Goal: Task Accomplishment & Management: Complete application form

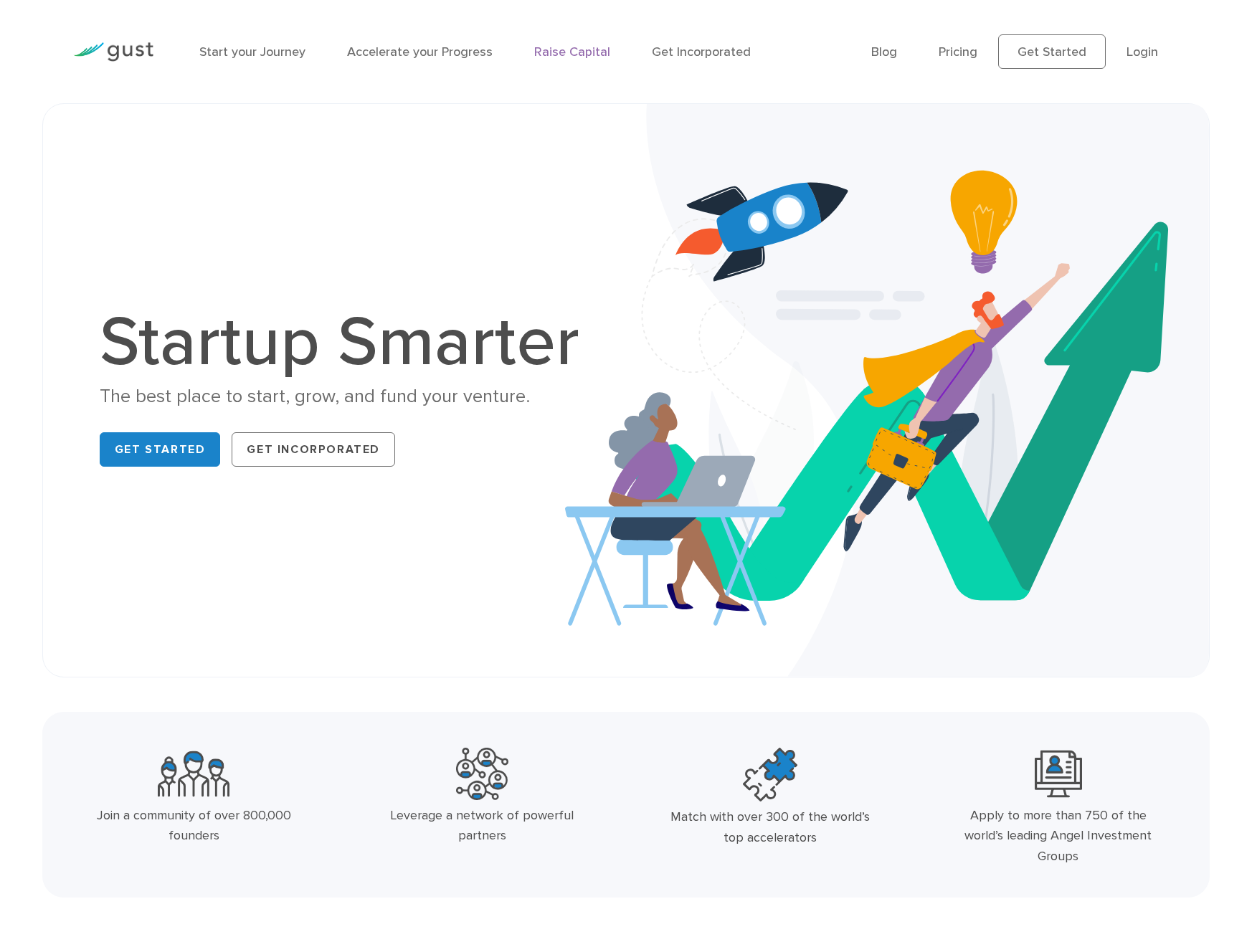
click at [565, 56] on link "Raise Capital" at bounding box center [572, 52] width 76 height 15
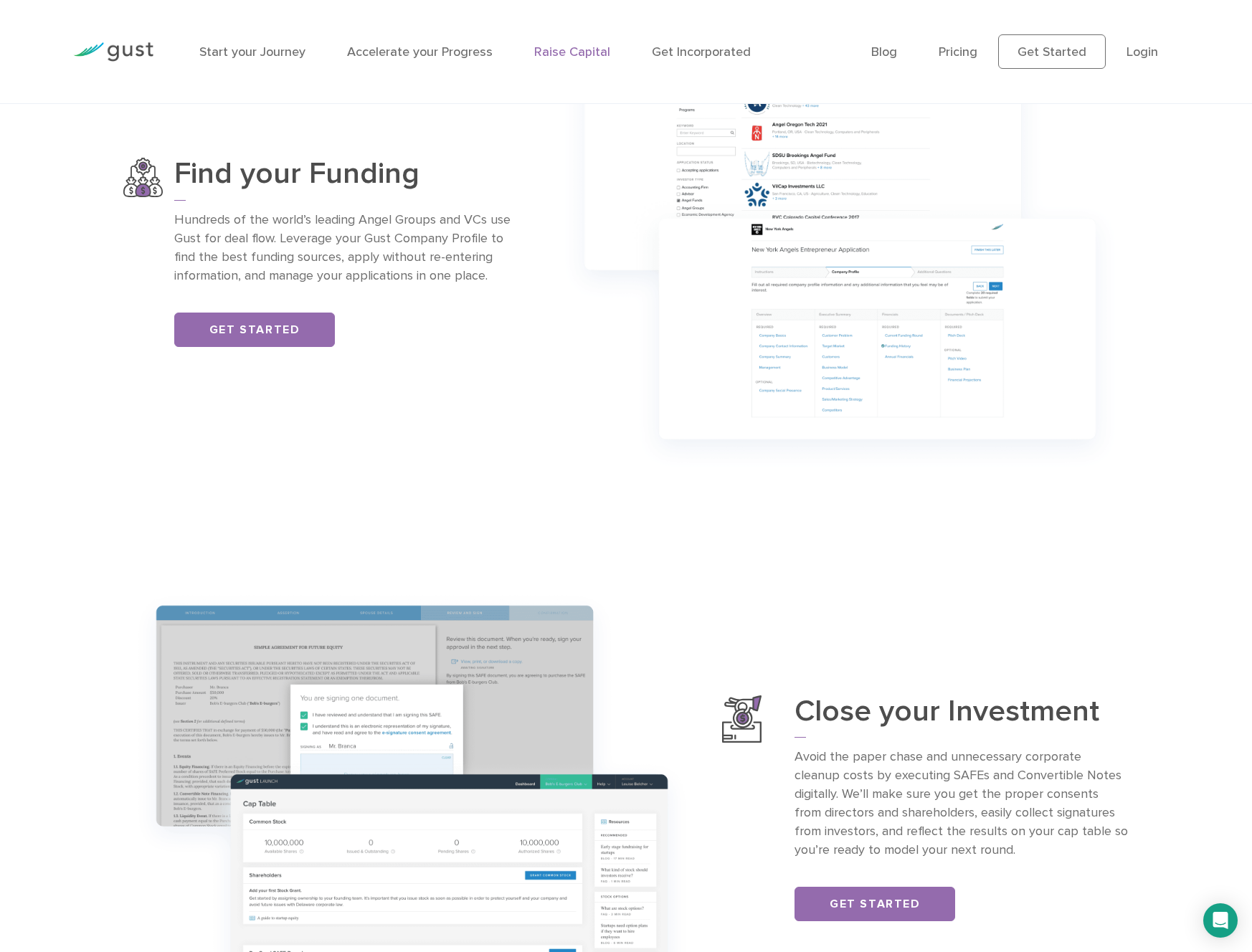
scroll to position [1126, 0]
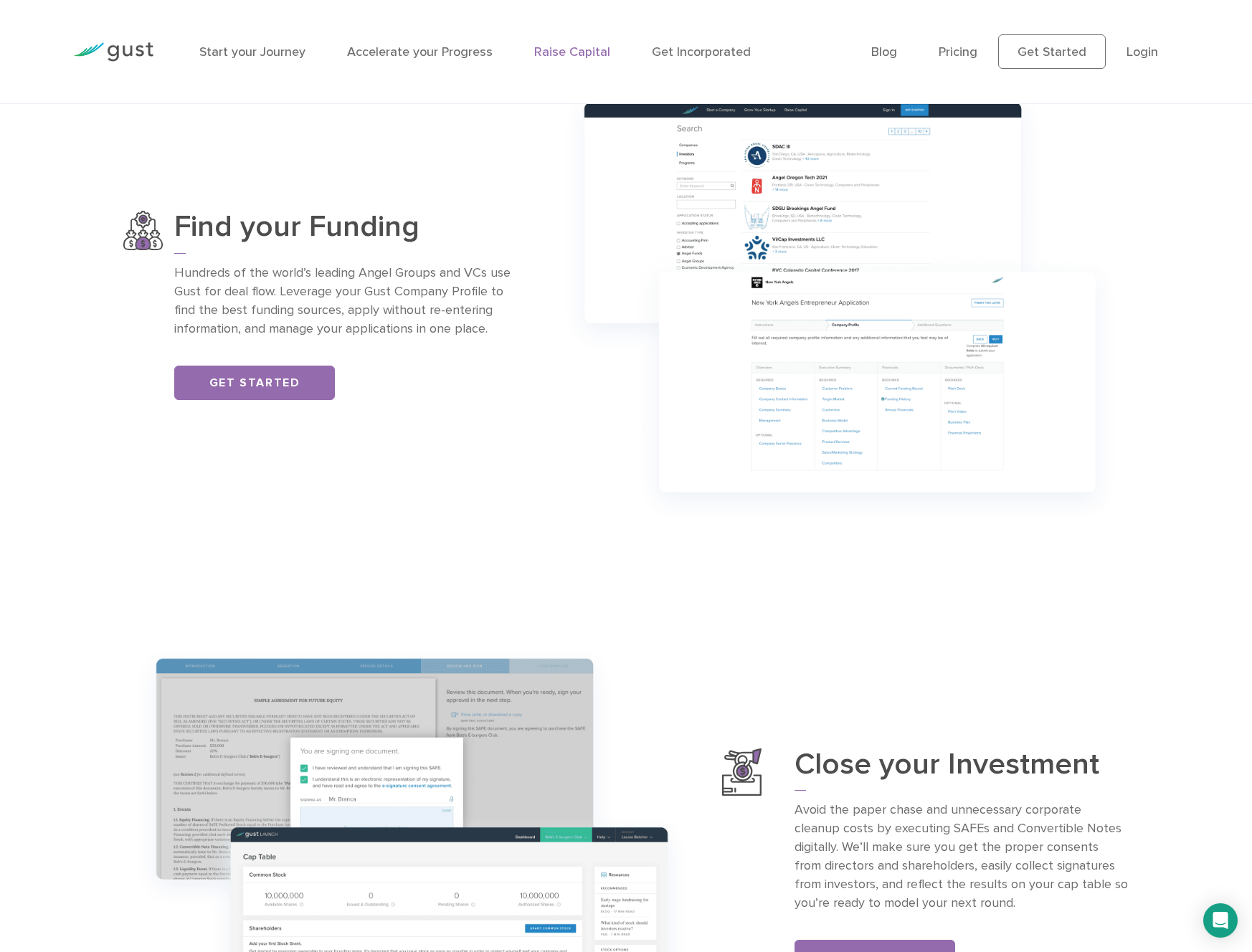
click at [554, 56] on link "Raise Capital" at bounding box center [572, 52] width 76 height 15
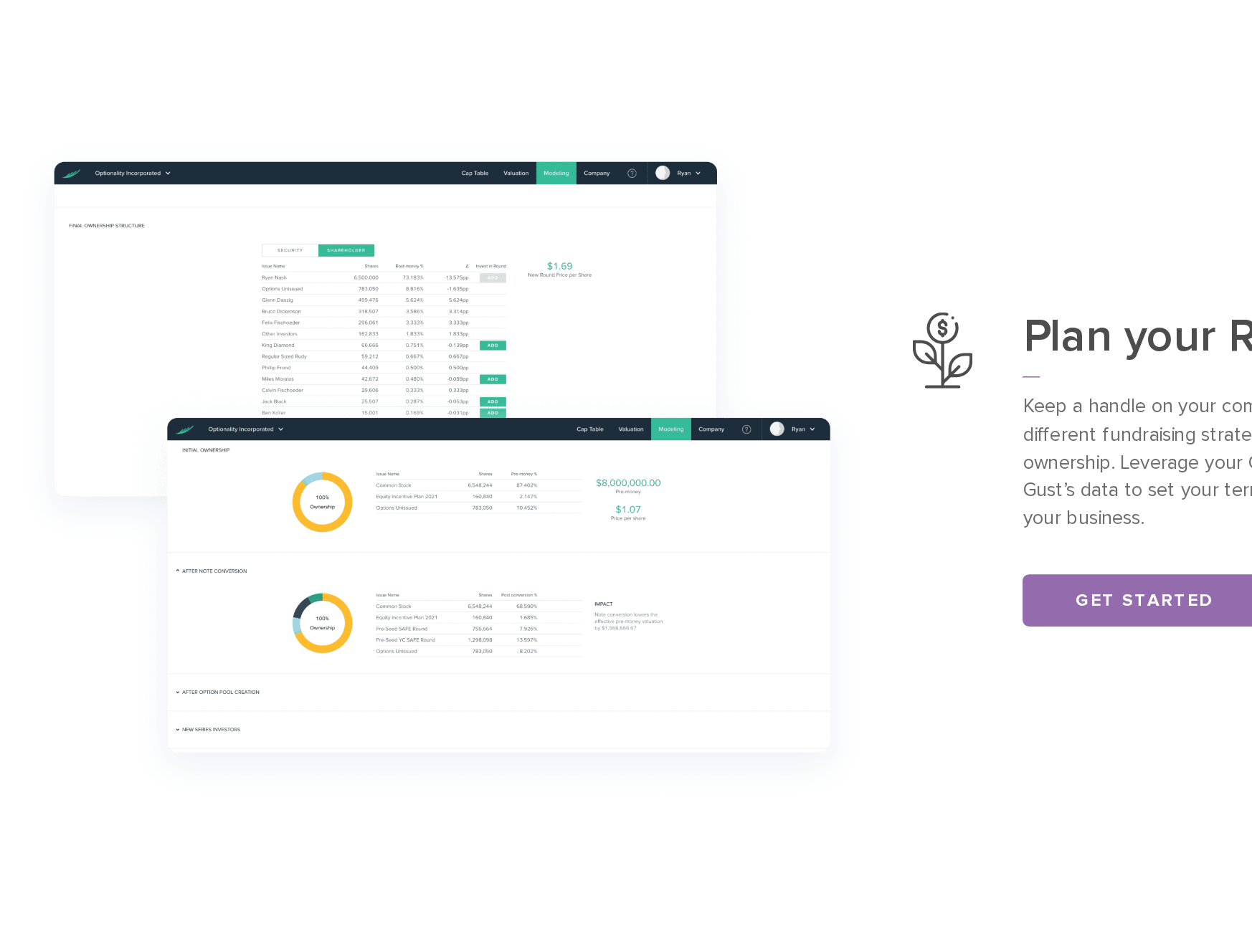
scroll to position [295, 0]
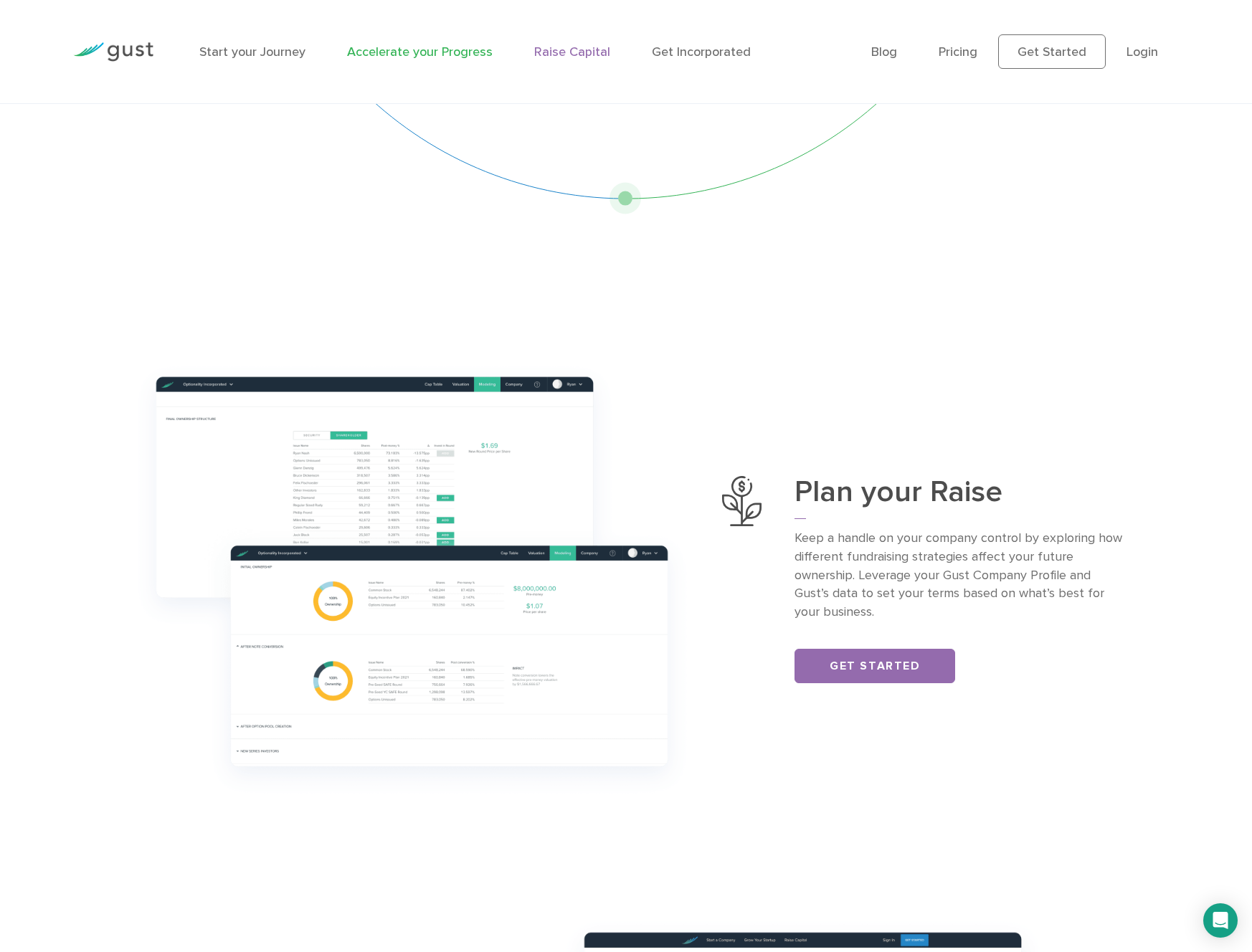
click at [426, 55] on link "Accelerate your Progress" at bounding box center [420, 52] width 146 height 15
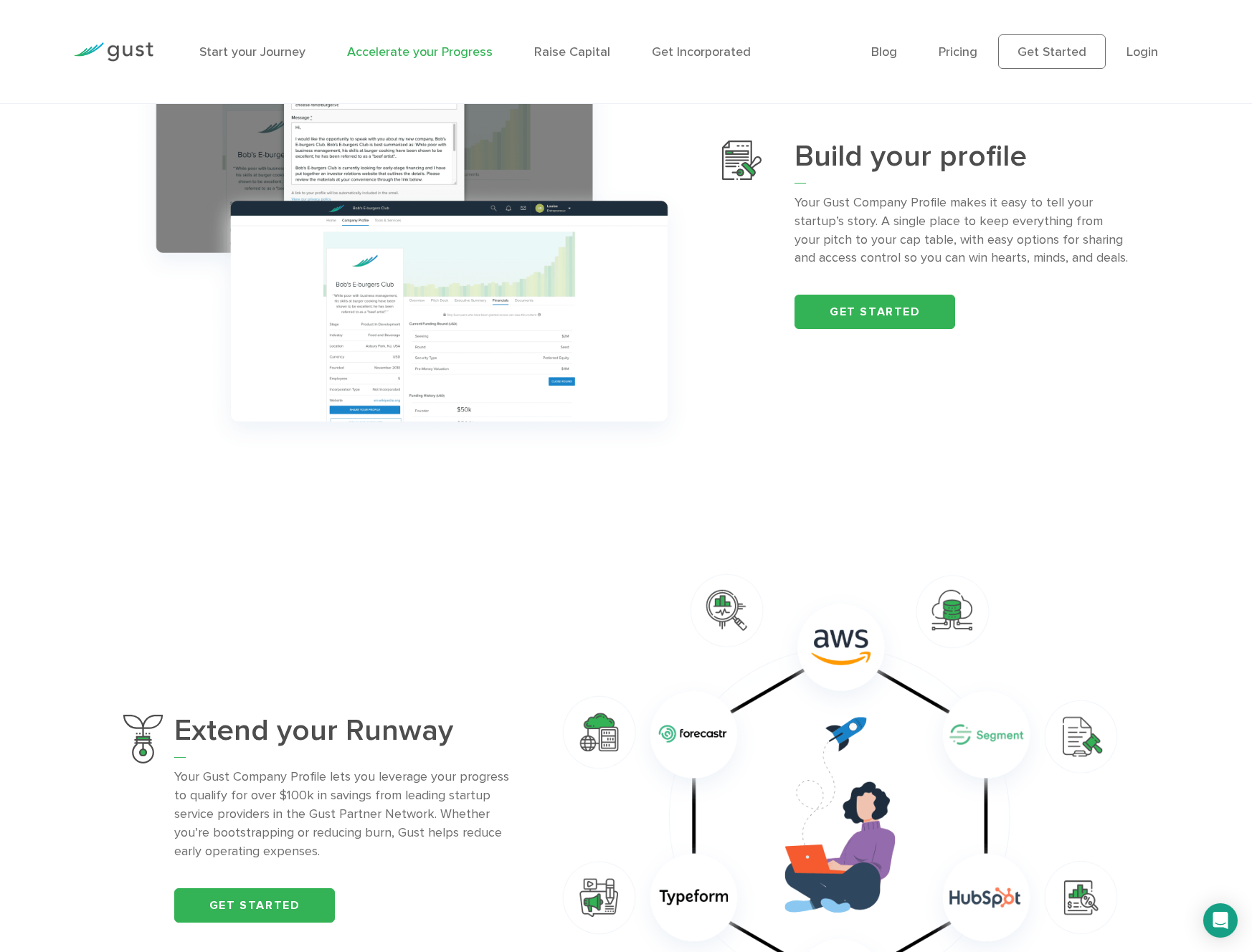
scroll to position [326, 0]
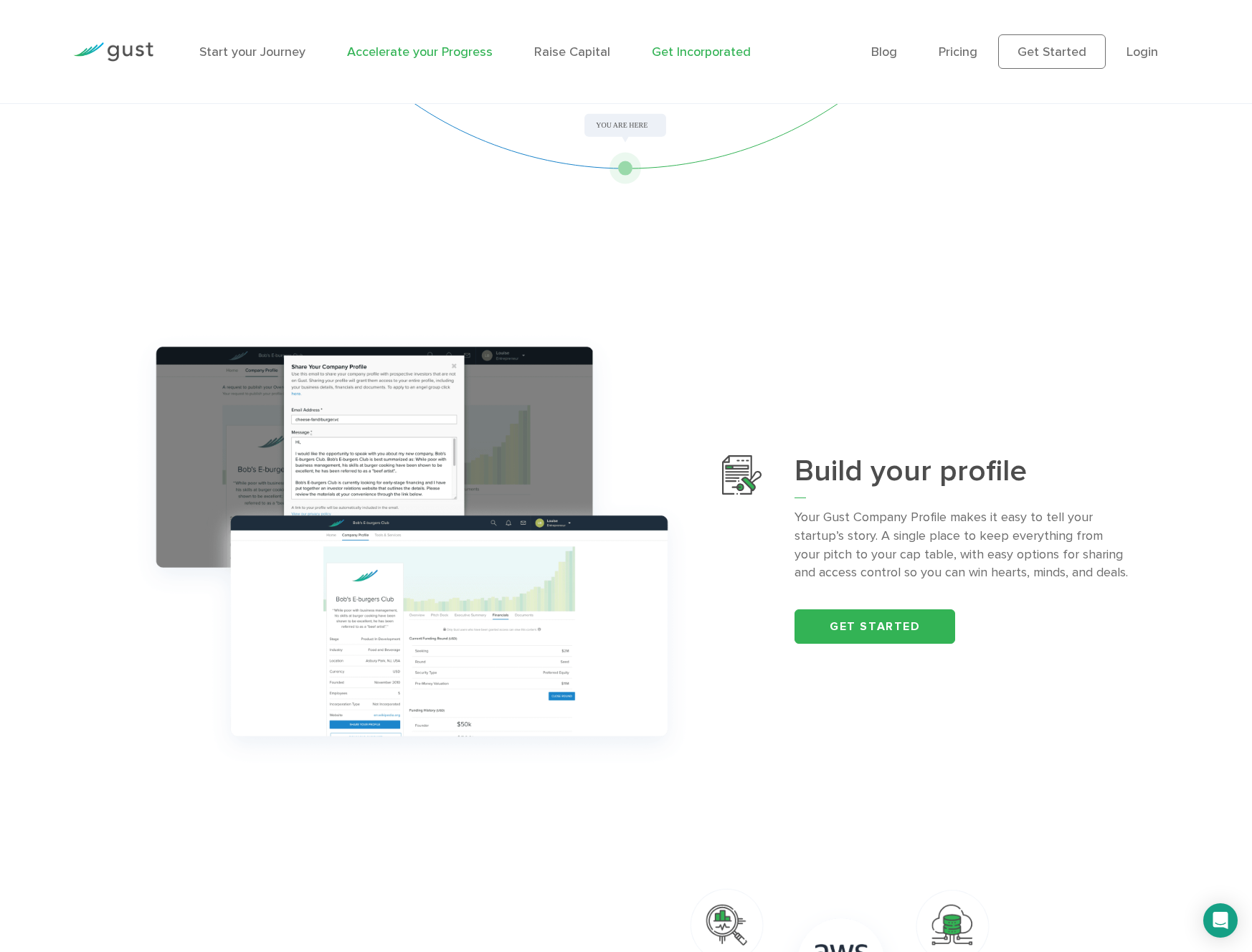
click at [678, 46] on link "Get Incorporated" at bounding box center [702, 52] width 99 height 15
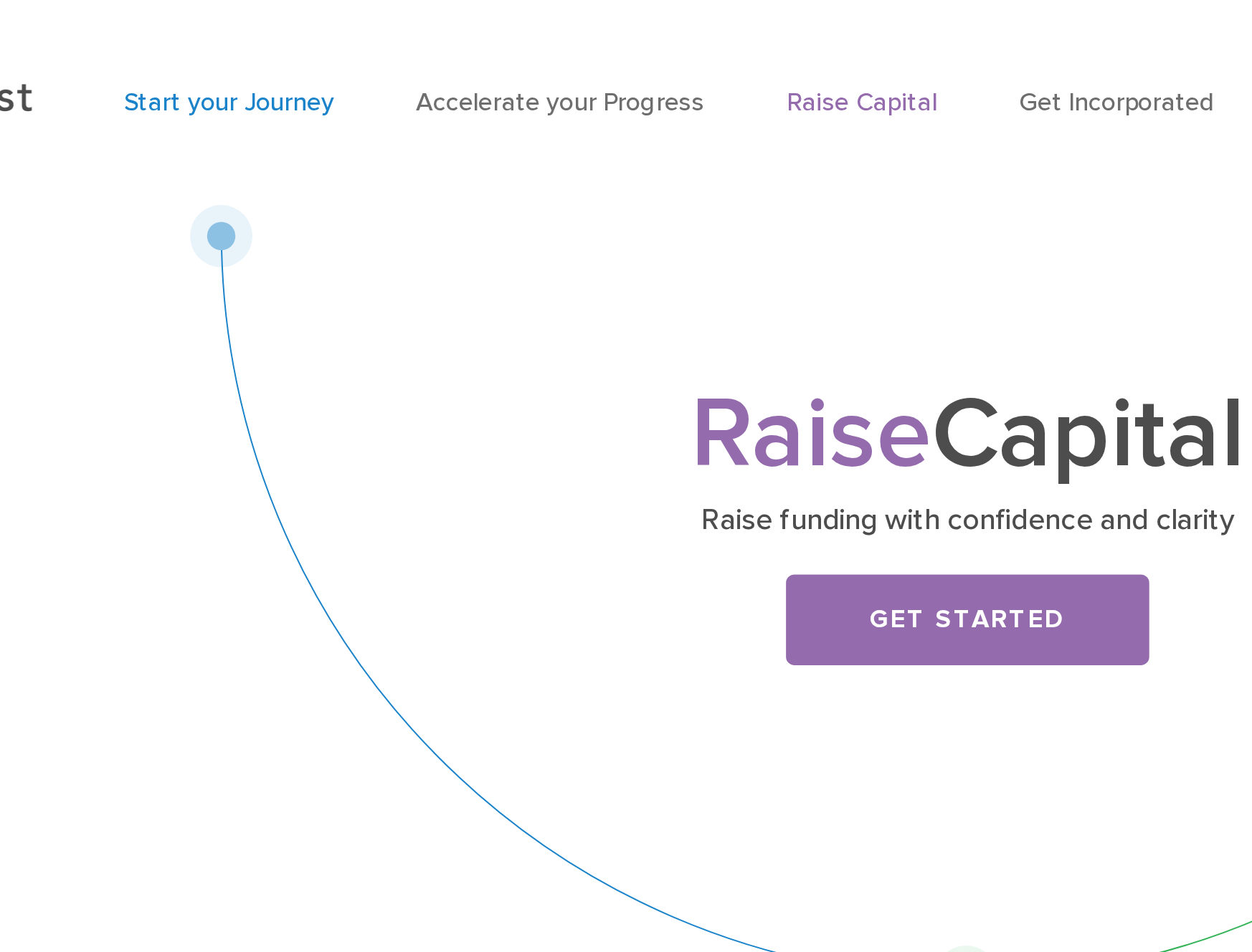
click at [269, 53] on link "Start your Journey" at bounding box center [252, 52] width 106 height 15
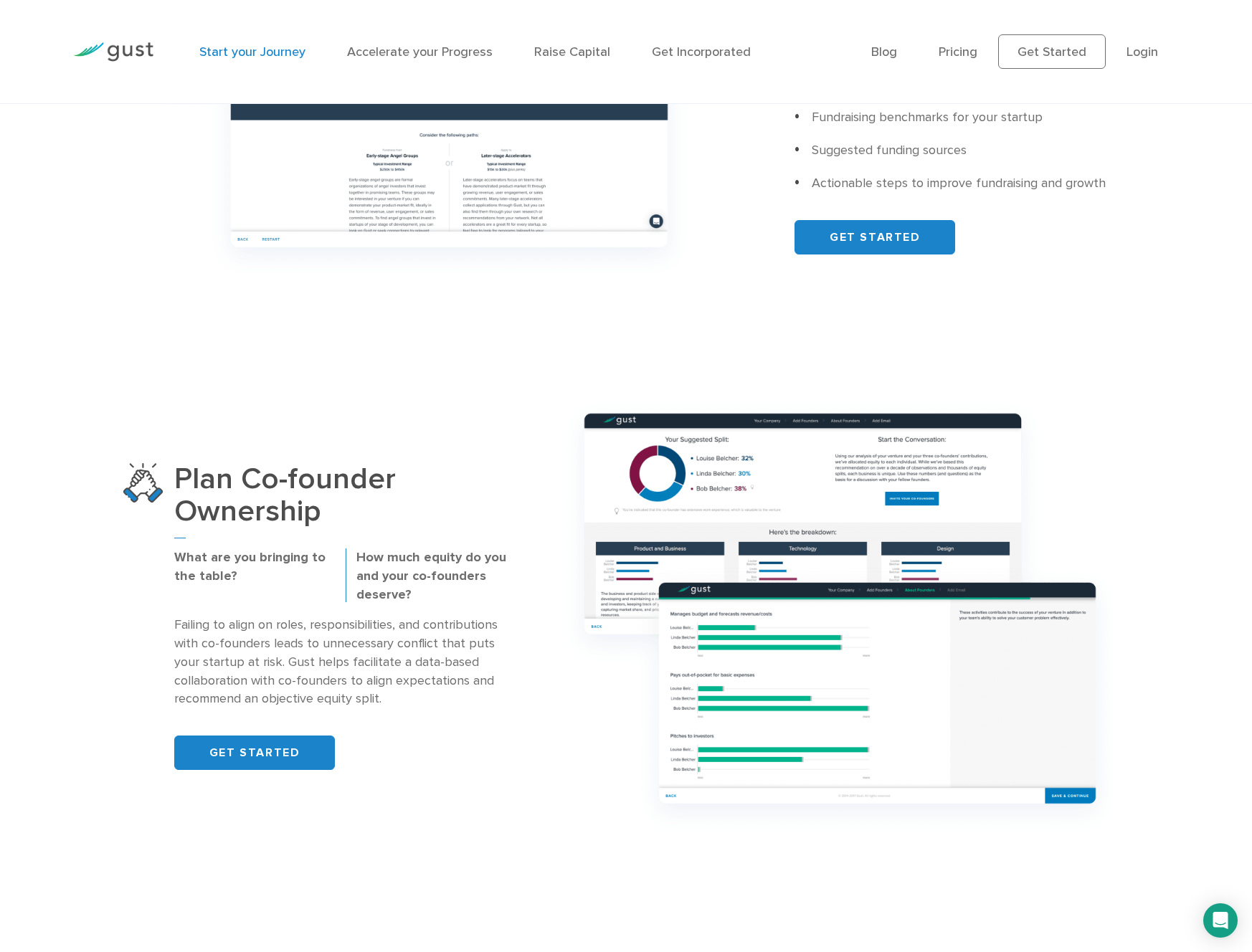
scroll to position [818, 0]
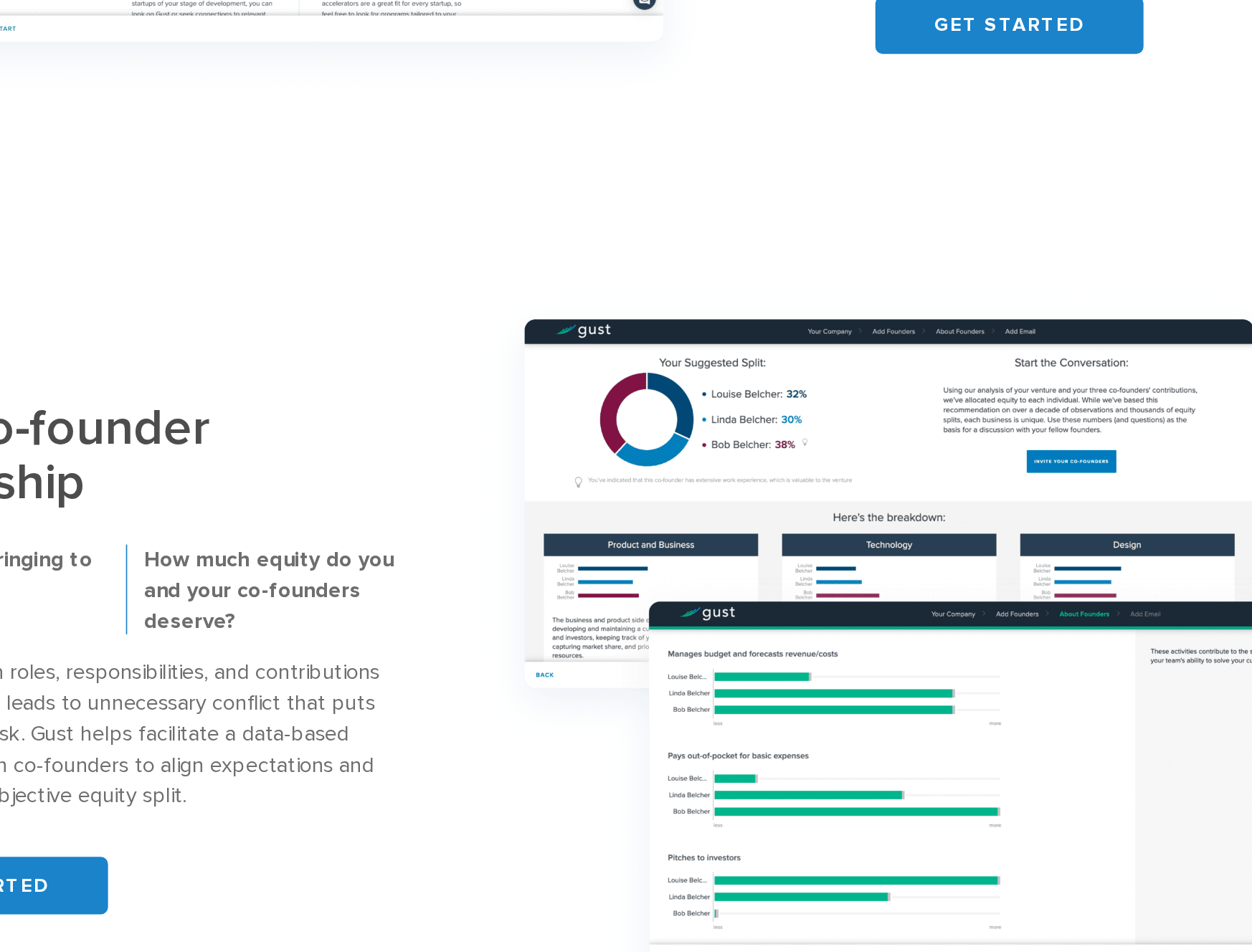
click at [577, 548] on img at bounding box center [839, 612] width 577 height 455
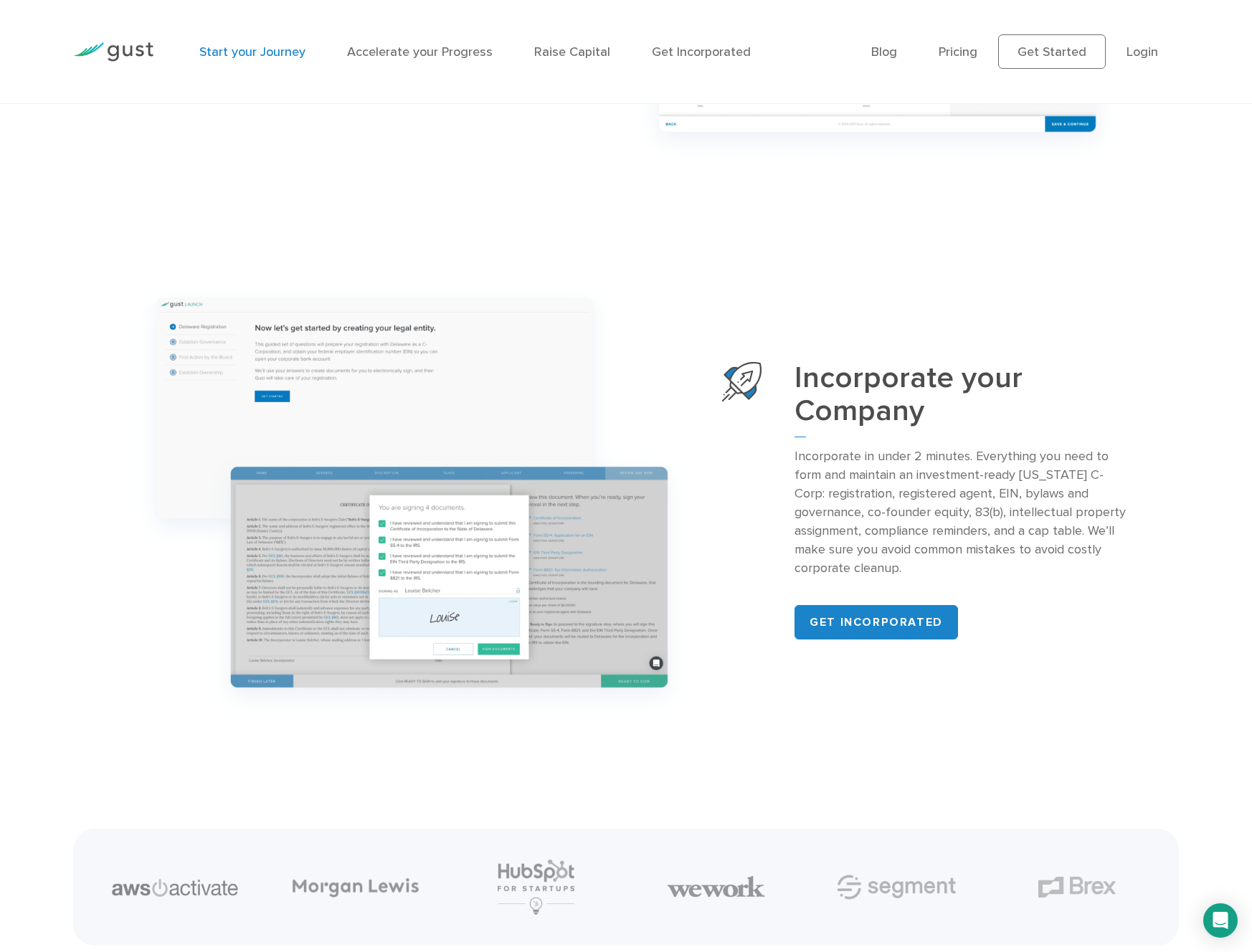
scroll to position [1432, 0]
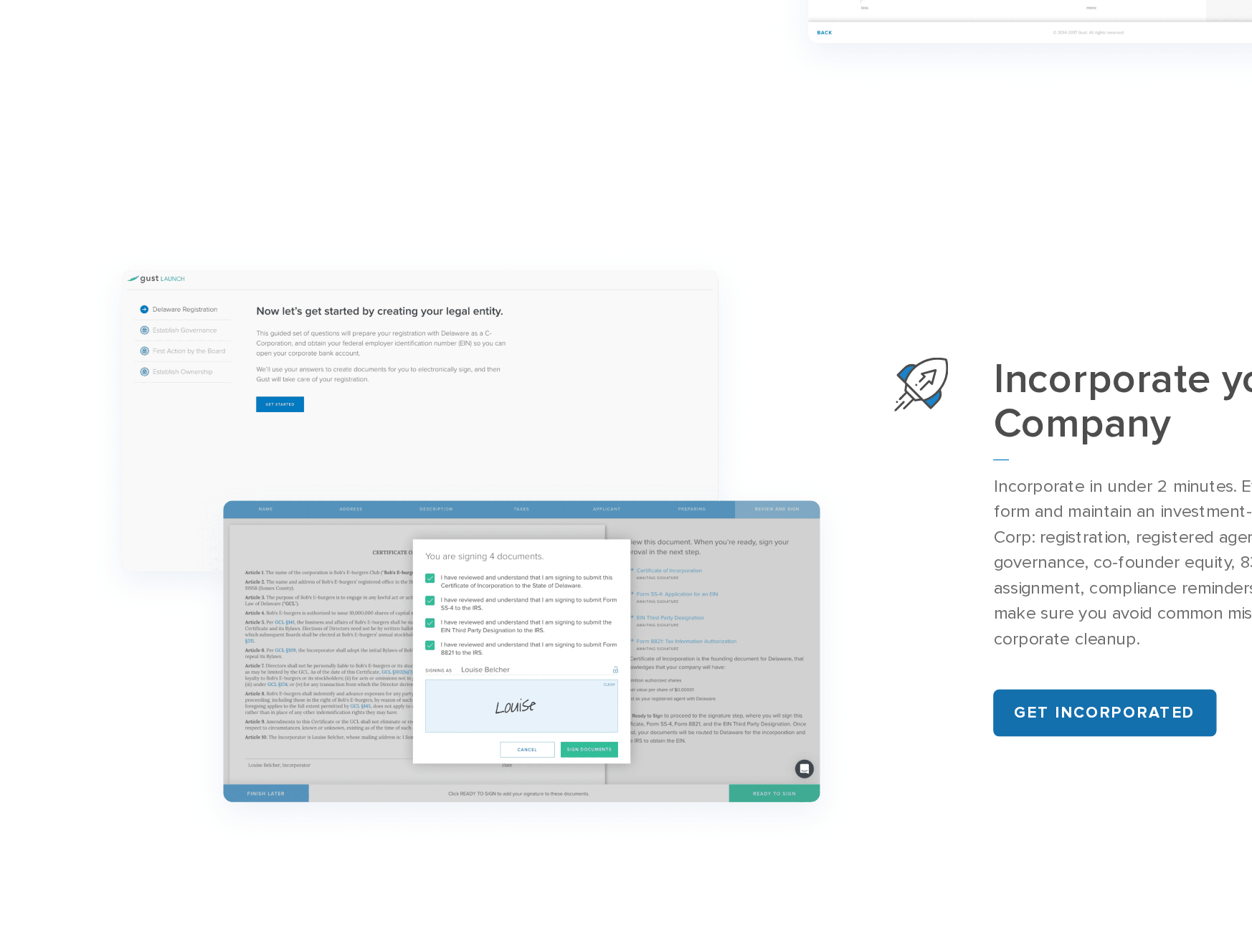
click at [866, 679] on link "Get incorporated" at bounding box center [876, 676] width 164 height 34
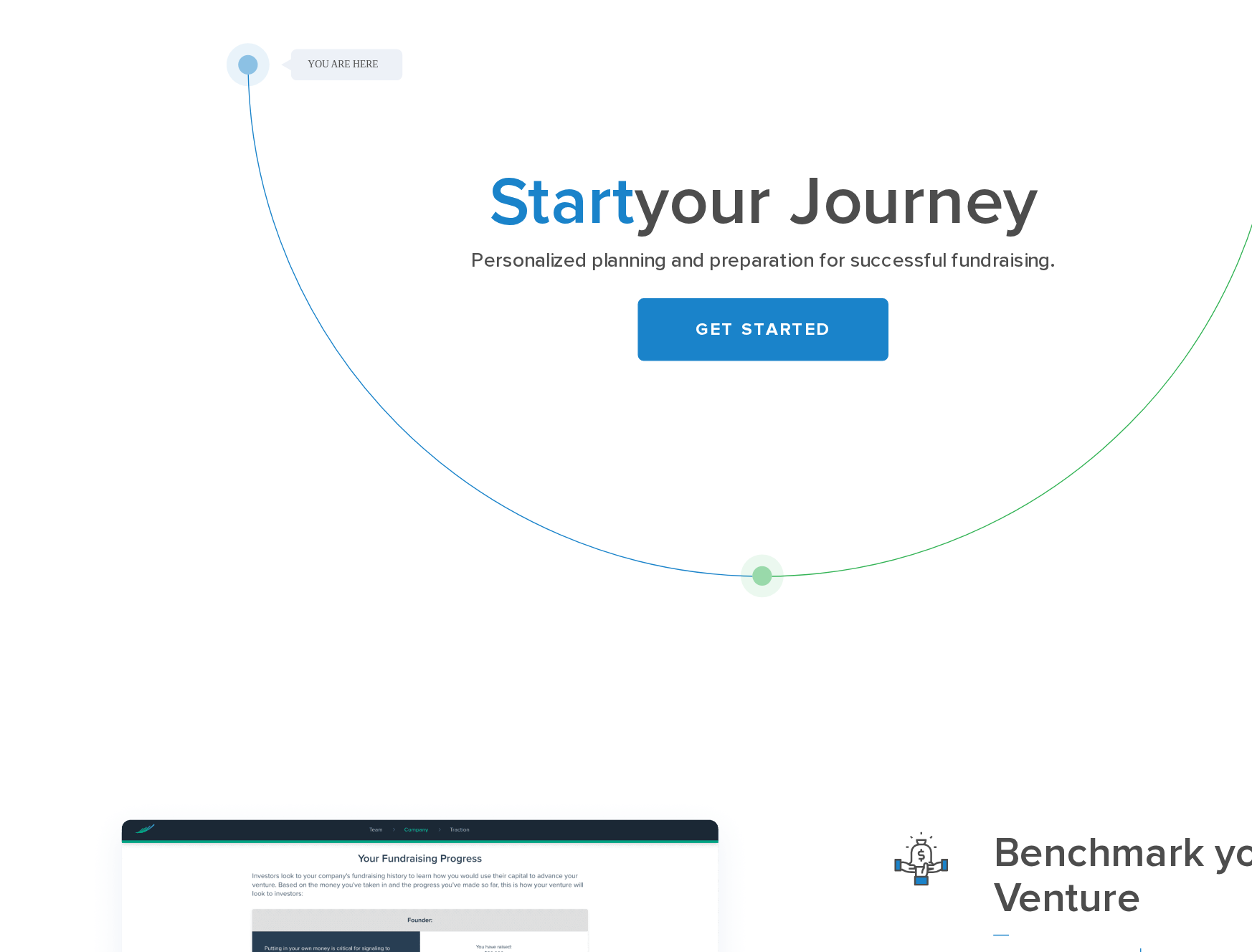
scroll to position [0, 0]
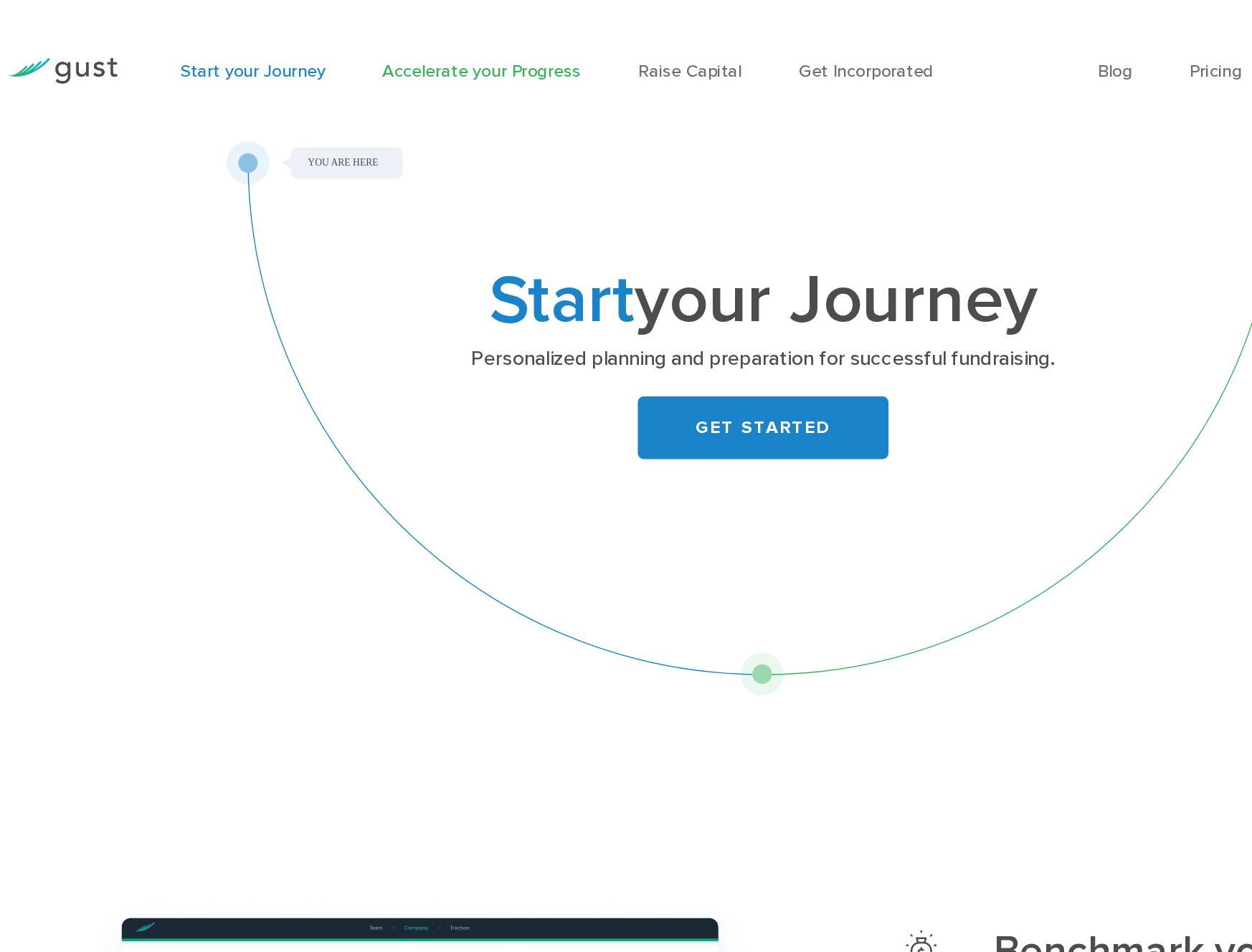
click at [404, 57] on link "Accelerate your Progress" at bounding box center [420, 52] width 146 height 15
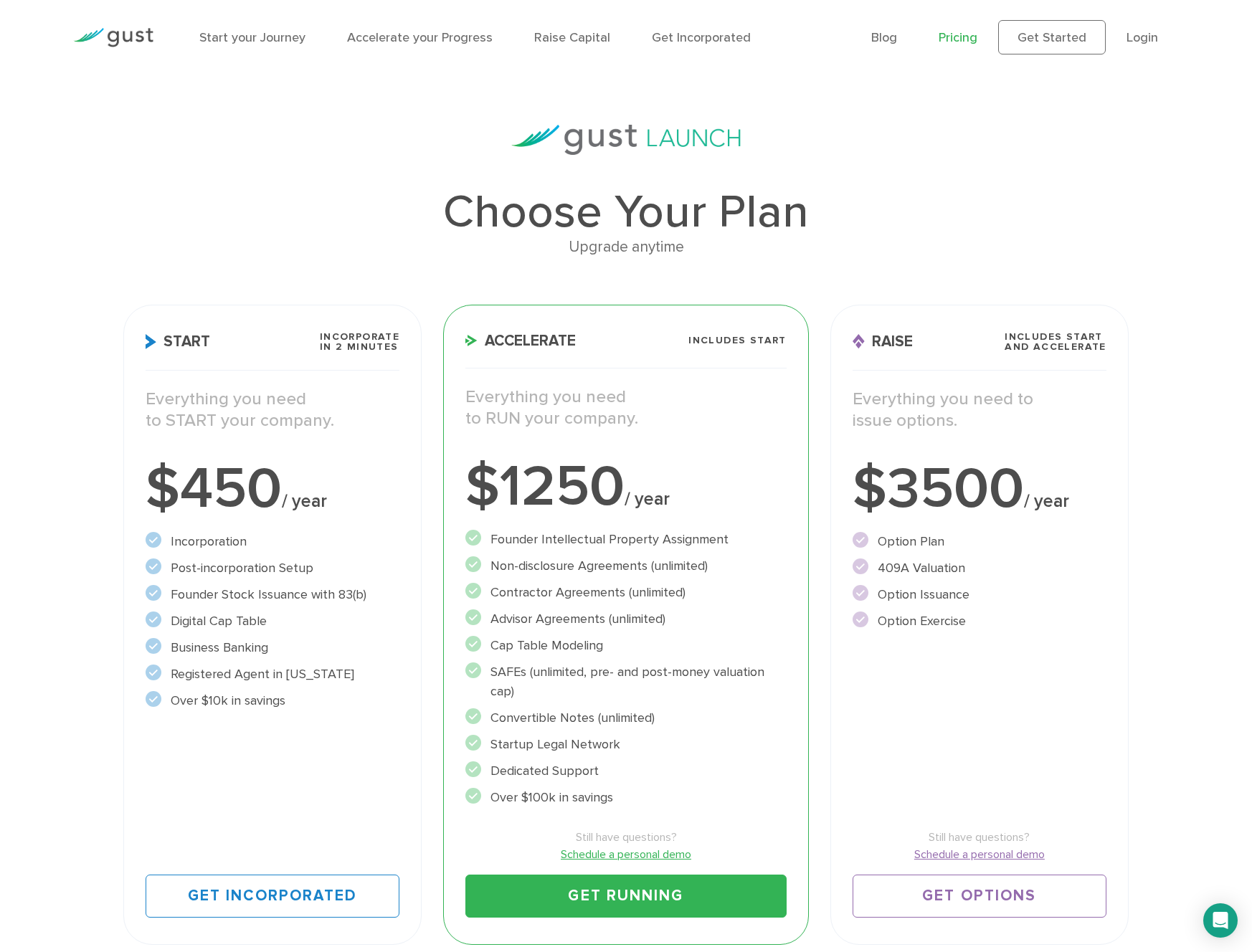
scroll to position [21, 0]
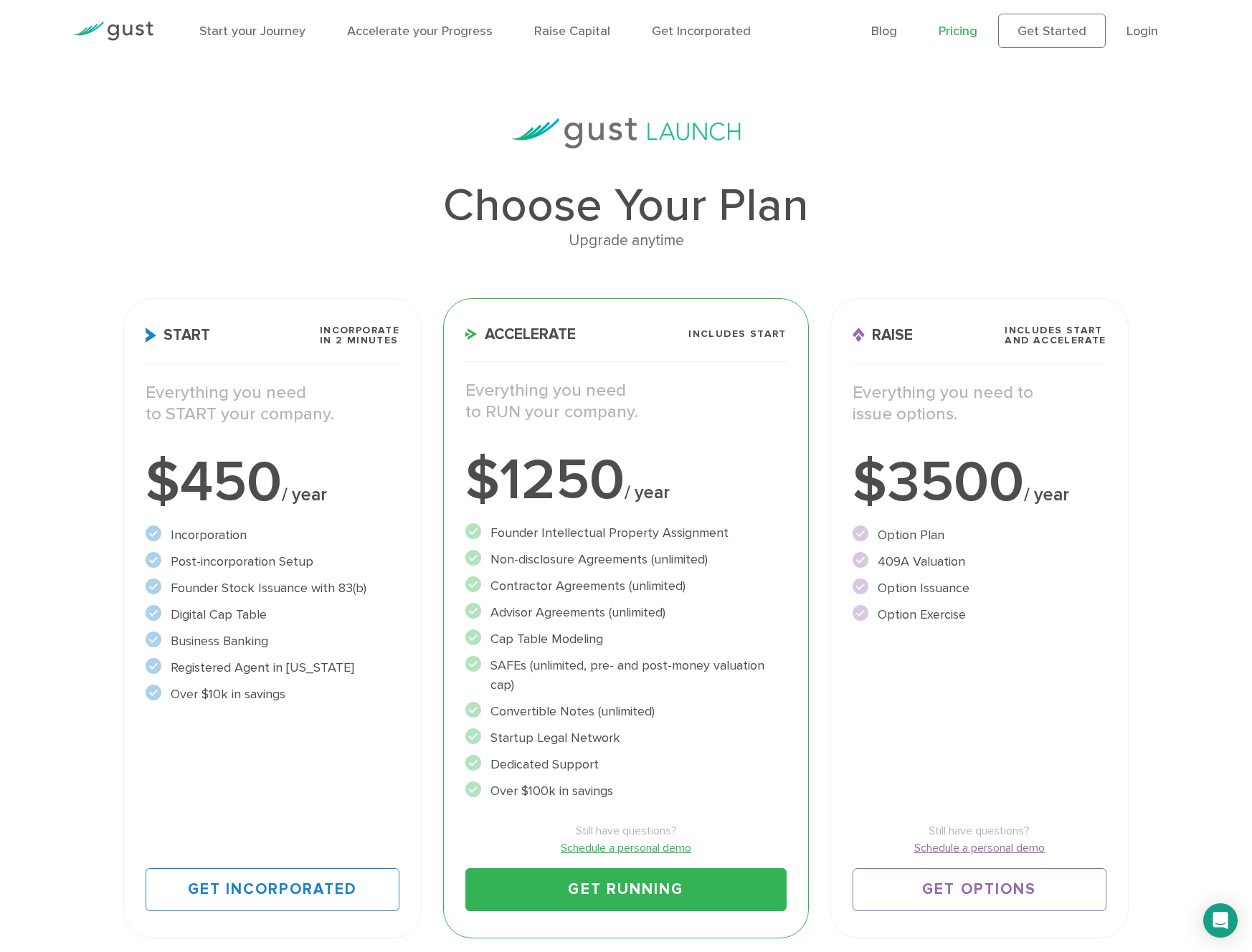
click at [223, 523] on div "Start Incorporate in 2 Minutes Everything you need to START your company. $450 …" at bounding box center [272, 618] width 298 height 641
click at [224, 365] on div "Start Incorporate in 2 Minutes Everything you need to START your company. $450 …" at bounding box center [272, 618] width 298 height 641
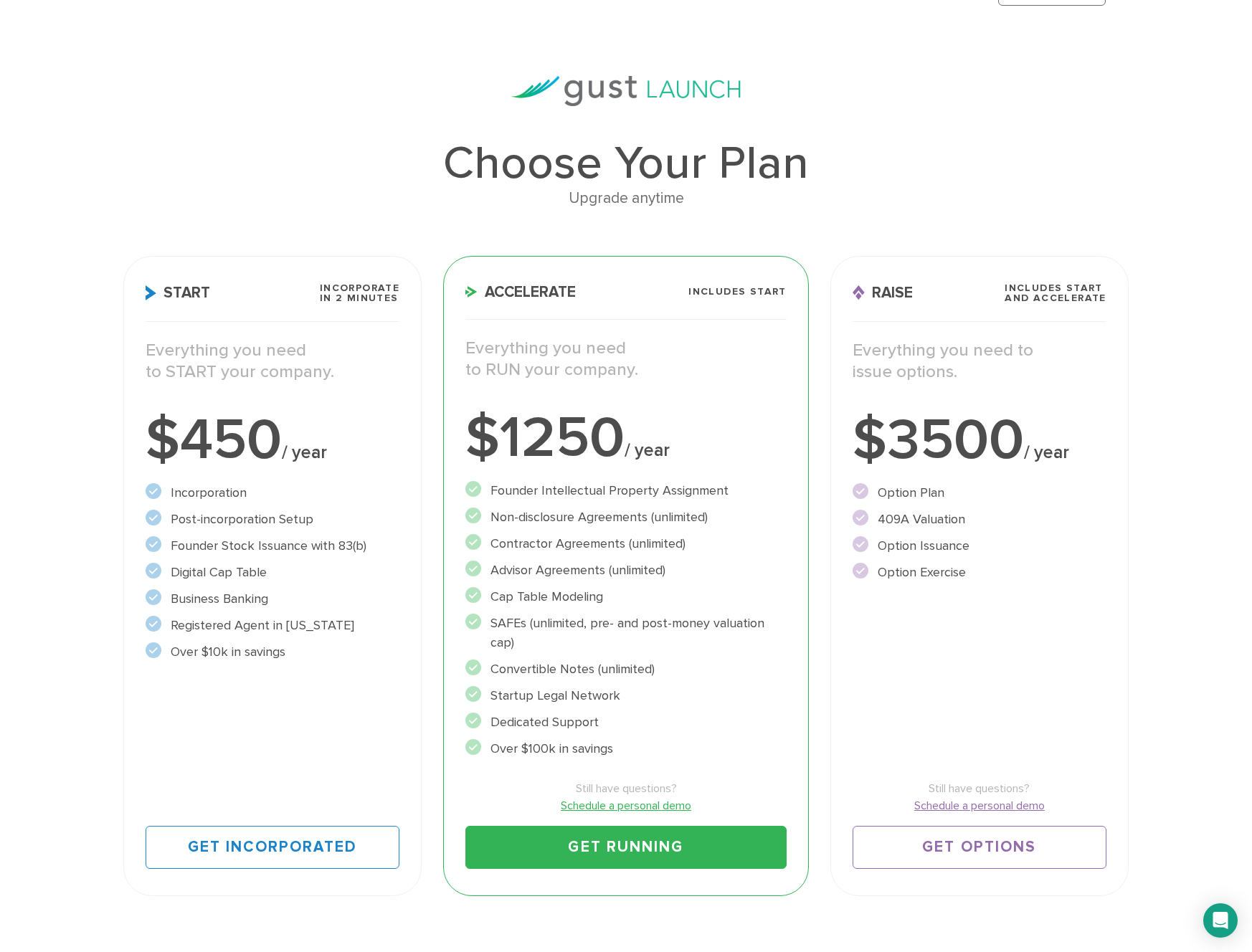
scroll to position [62, 0]
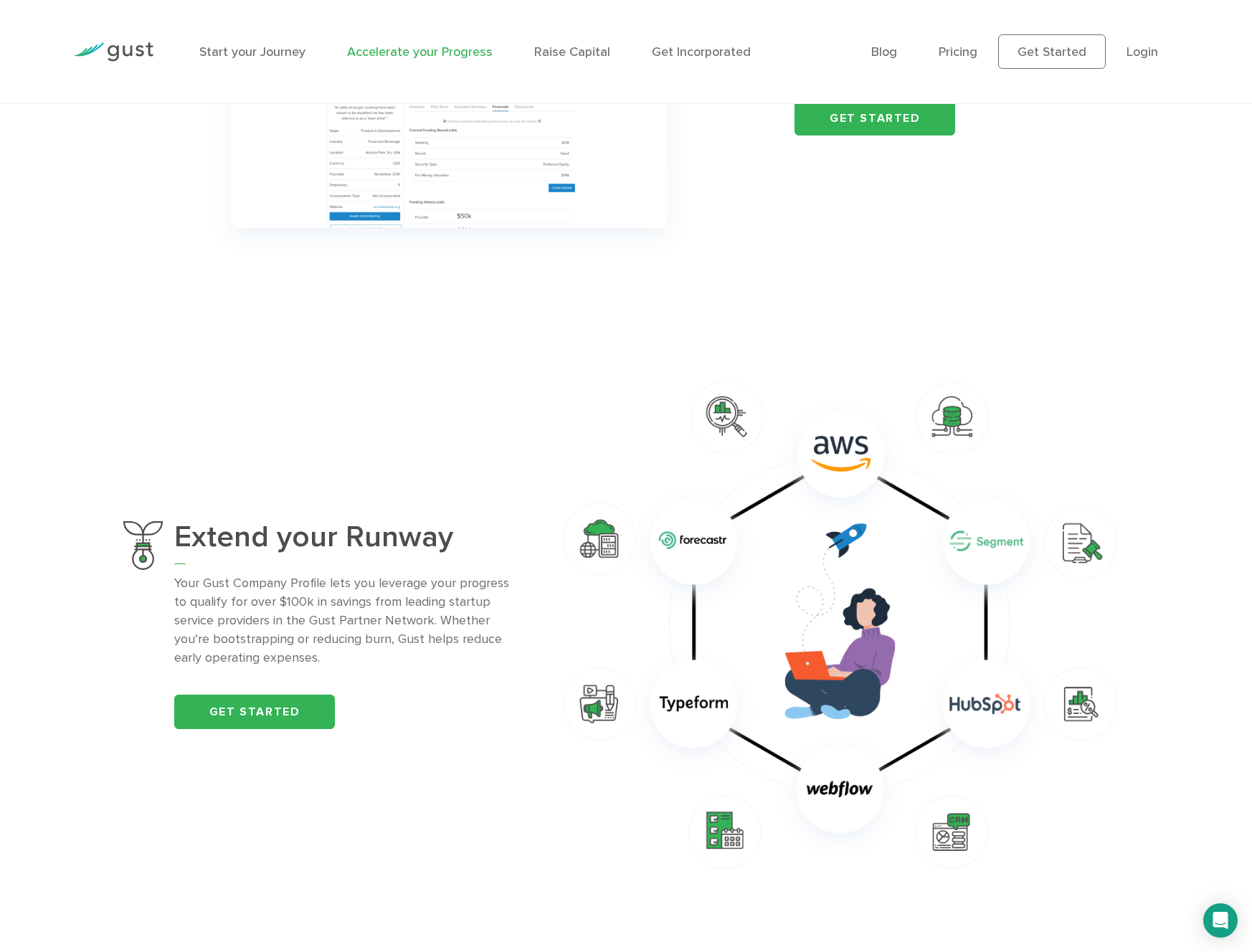
scroll to position [836, 0]
click at [250, 710] on link "Get started" at bounding box center [255, 710] width 161 height 34
click at [563, 72] on div "Start your Journey Accelerate your Progress Raise Capital Get Incorporated" at bounding box center [524, 52] width 671 height 63
click at [563, 43] on li "Raise Capital" at bounding box center [572, 52] width 76 height 20
click at [563, 48] on link "Raise Capital" at bounding box center [572, 52] width 76 height 15
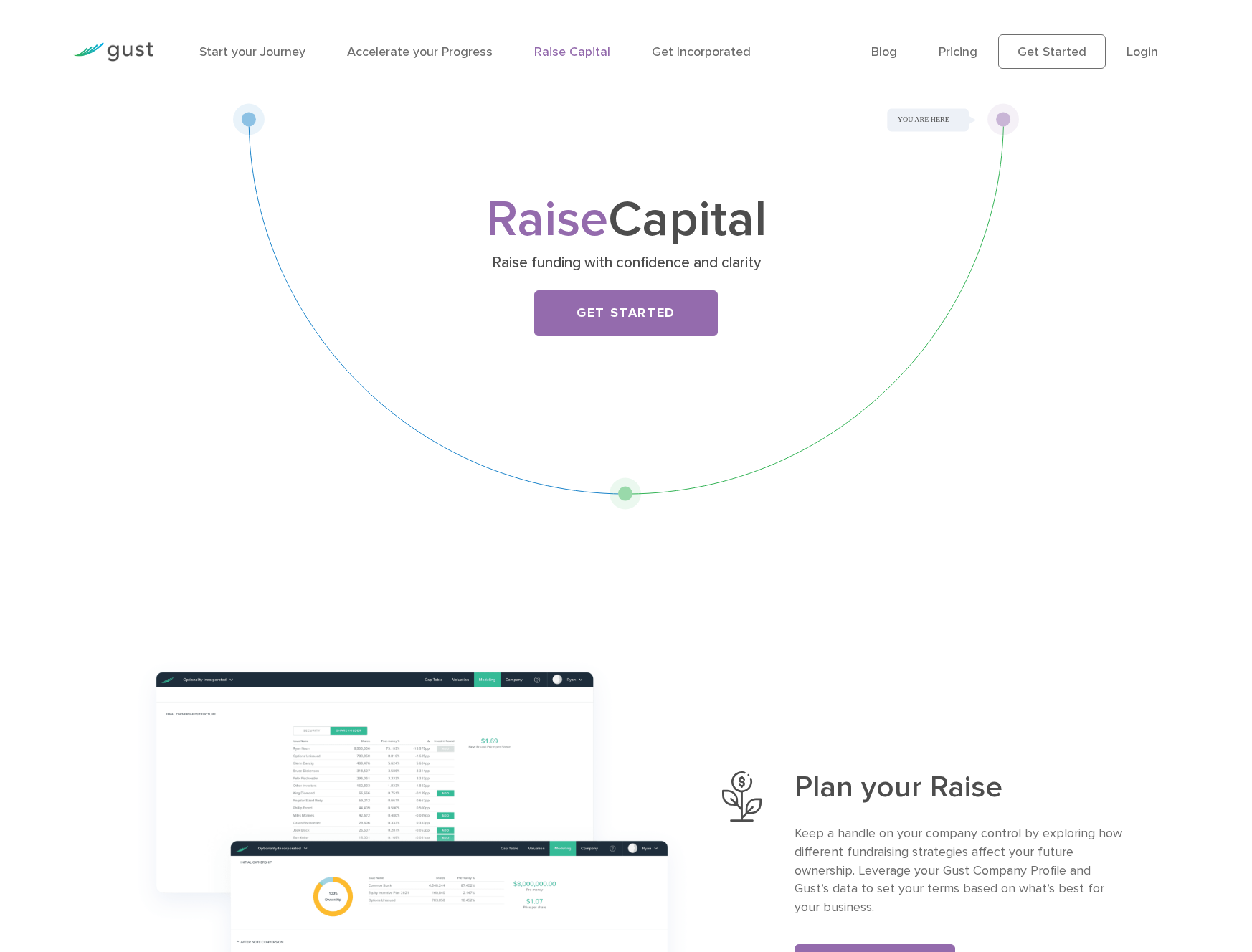
scroll to position [5, 0]
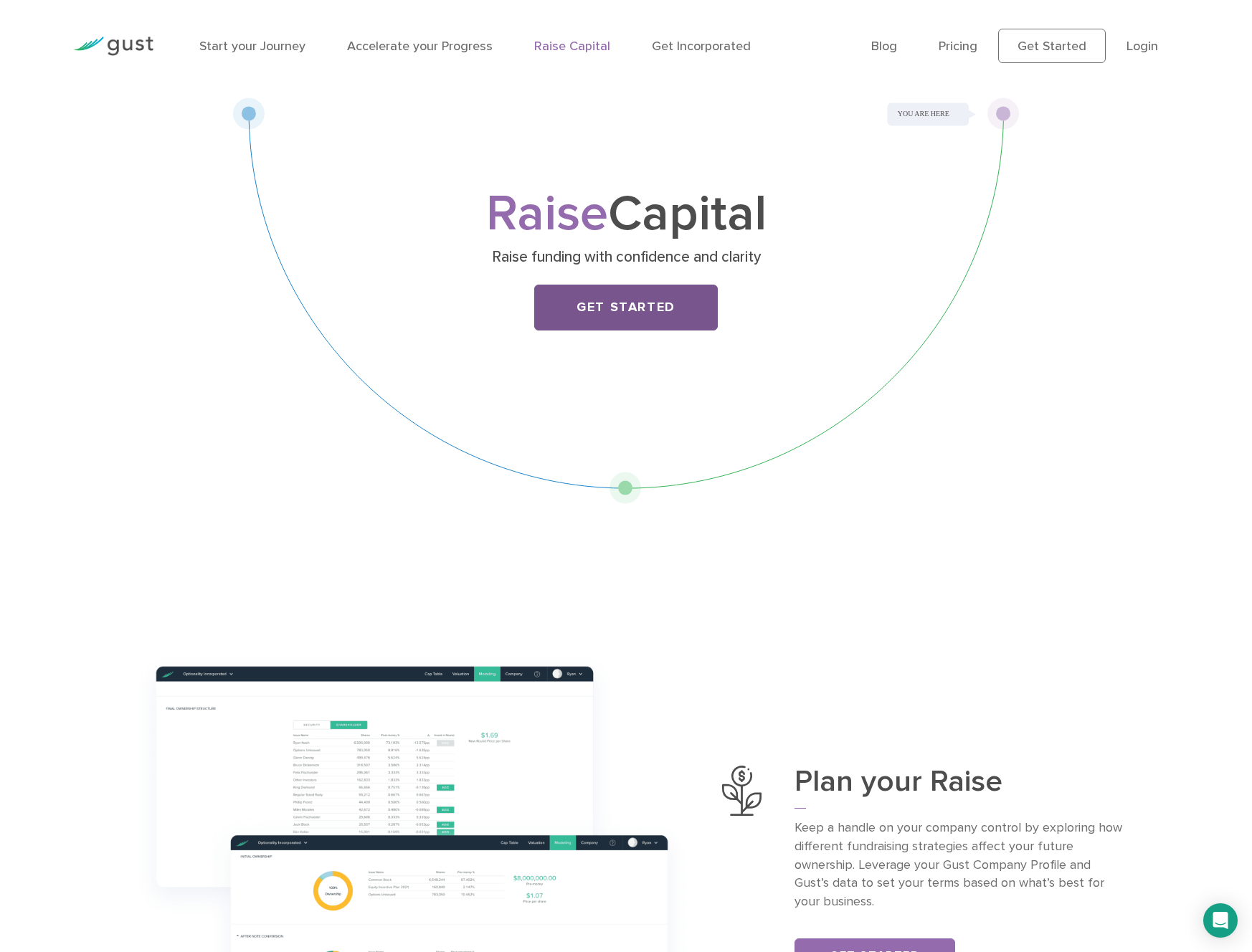
click at [598, 295] on link "Get Started" at bounding box center [626, 307] width 183 height 46
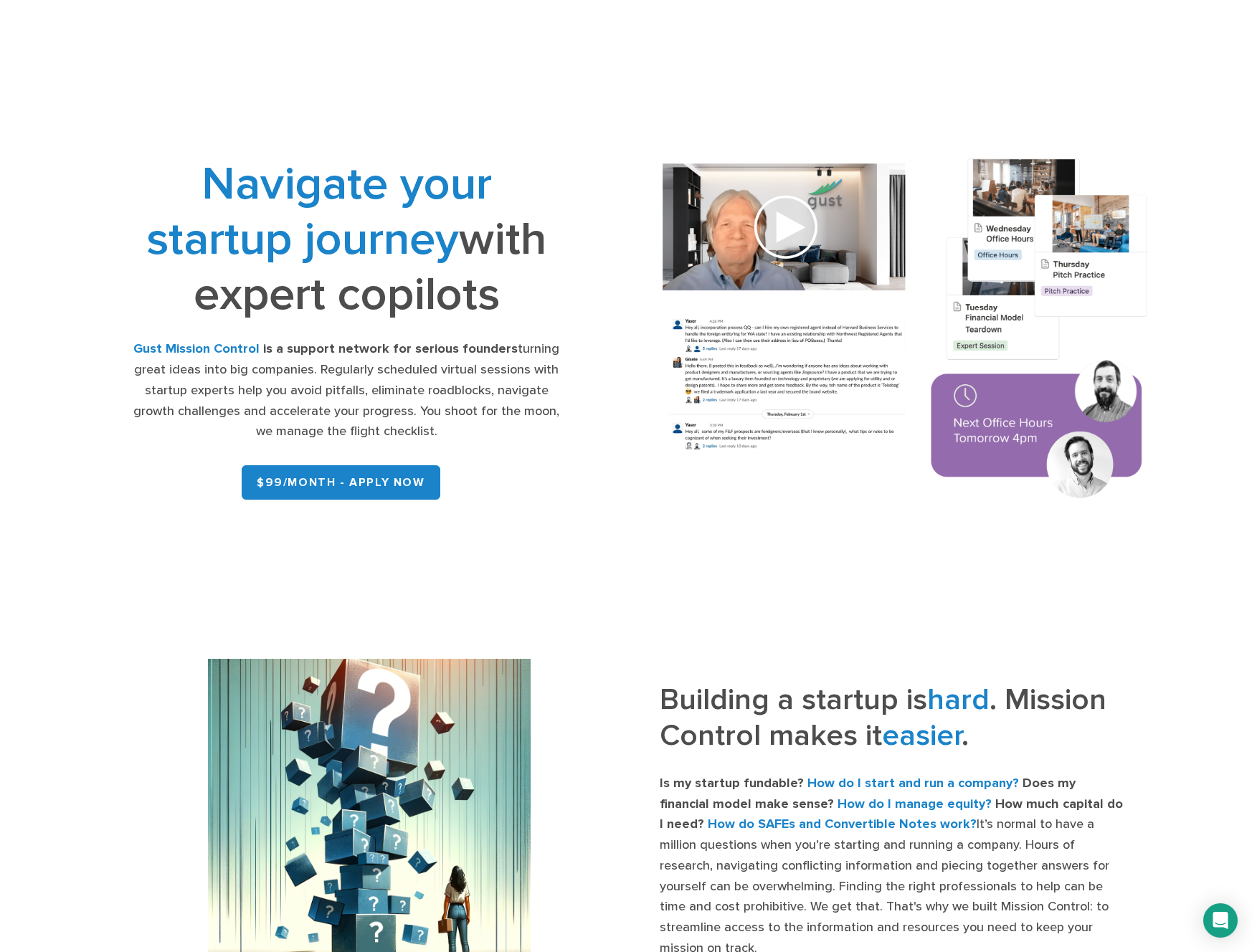
click at [776, 248] on img at bounding box center [906, 330] width 537 height 384
click at [769, 225] on img at bounding box center [906, 330] width 537 height 384
